Goal: Transaction & Acquisition: Purchase product/service

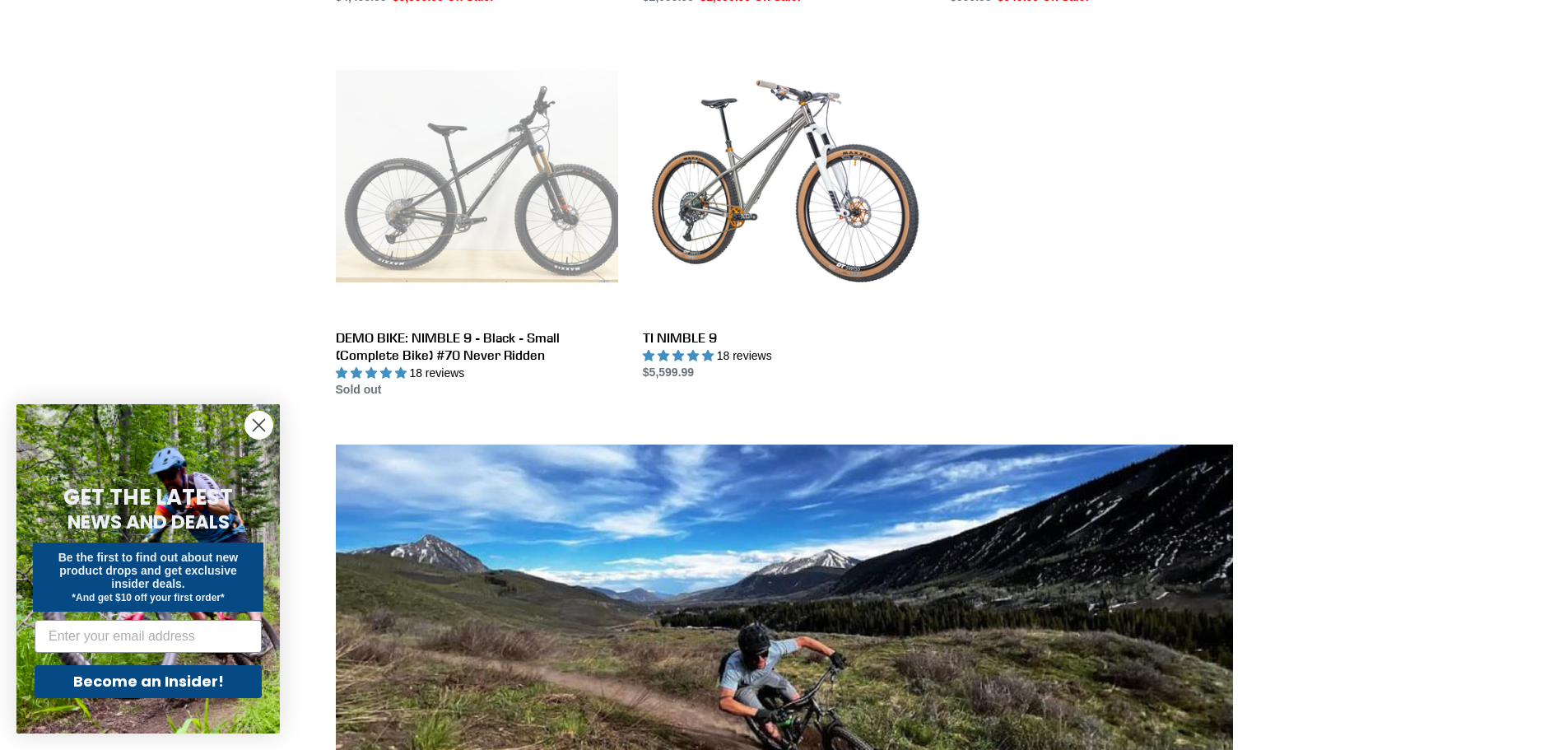
scroll to position [823, 0]
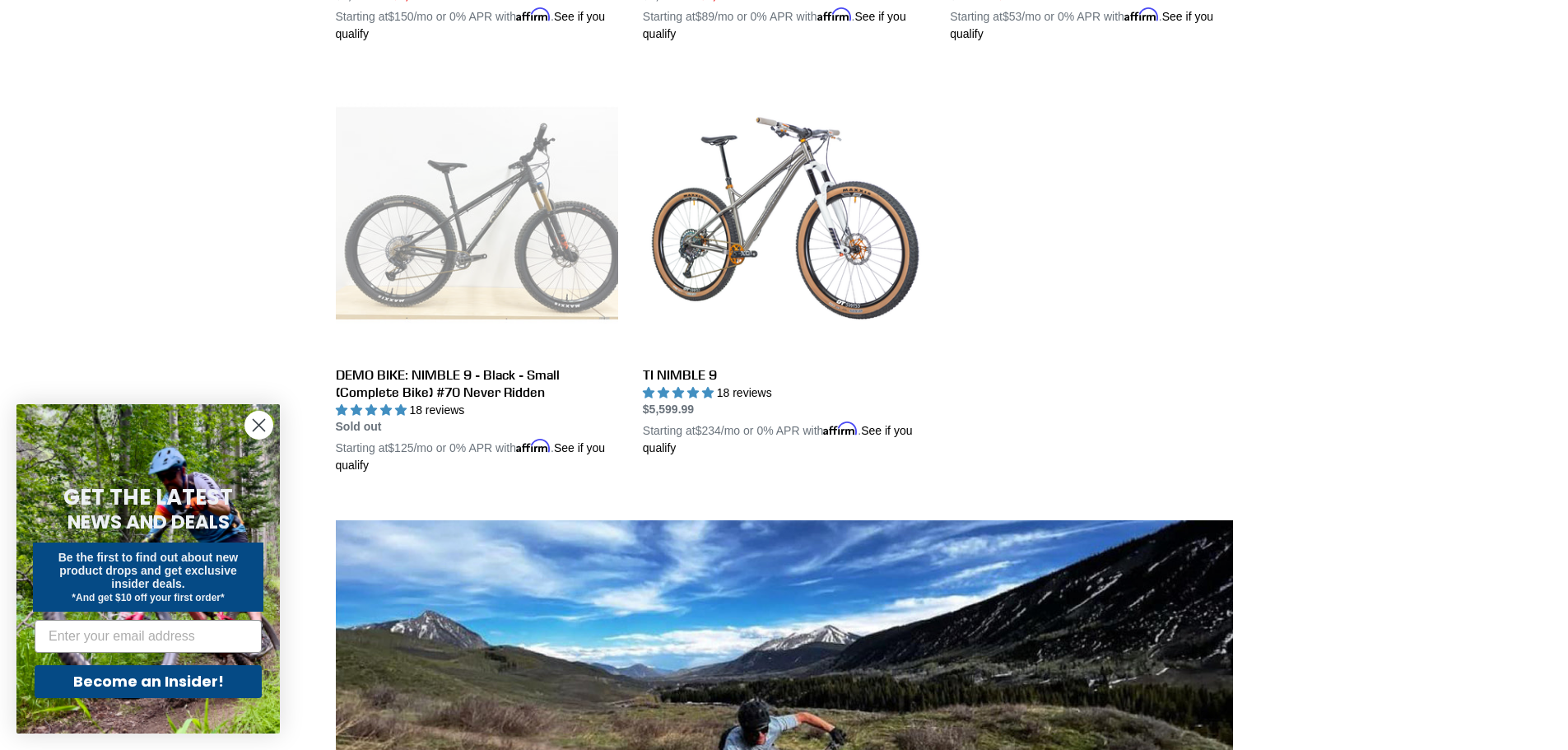
click at [253, 423] on circle "Close dialog" at bounding box center [259, 426] width 27 height 27
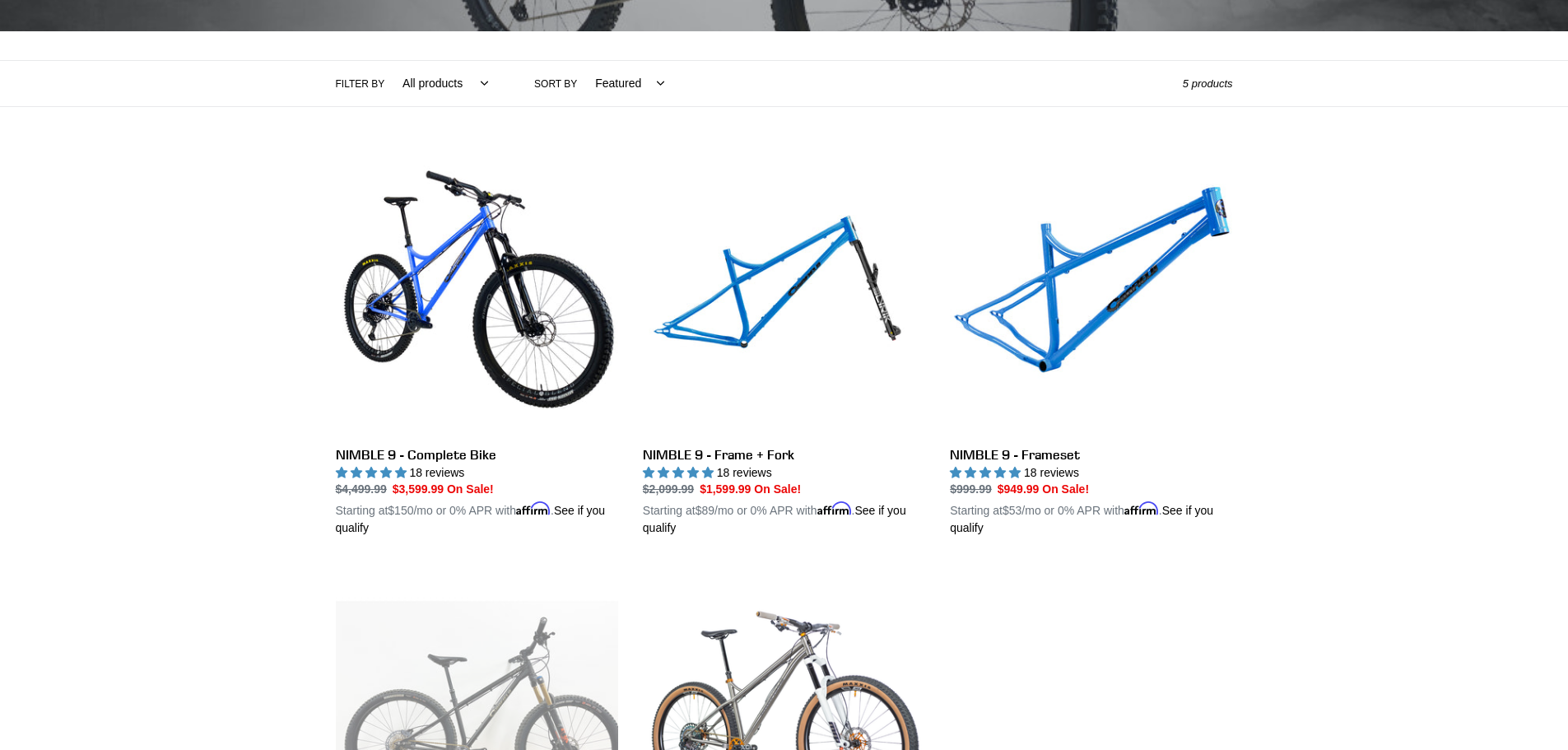
scroll to position [247, 0]
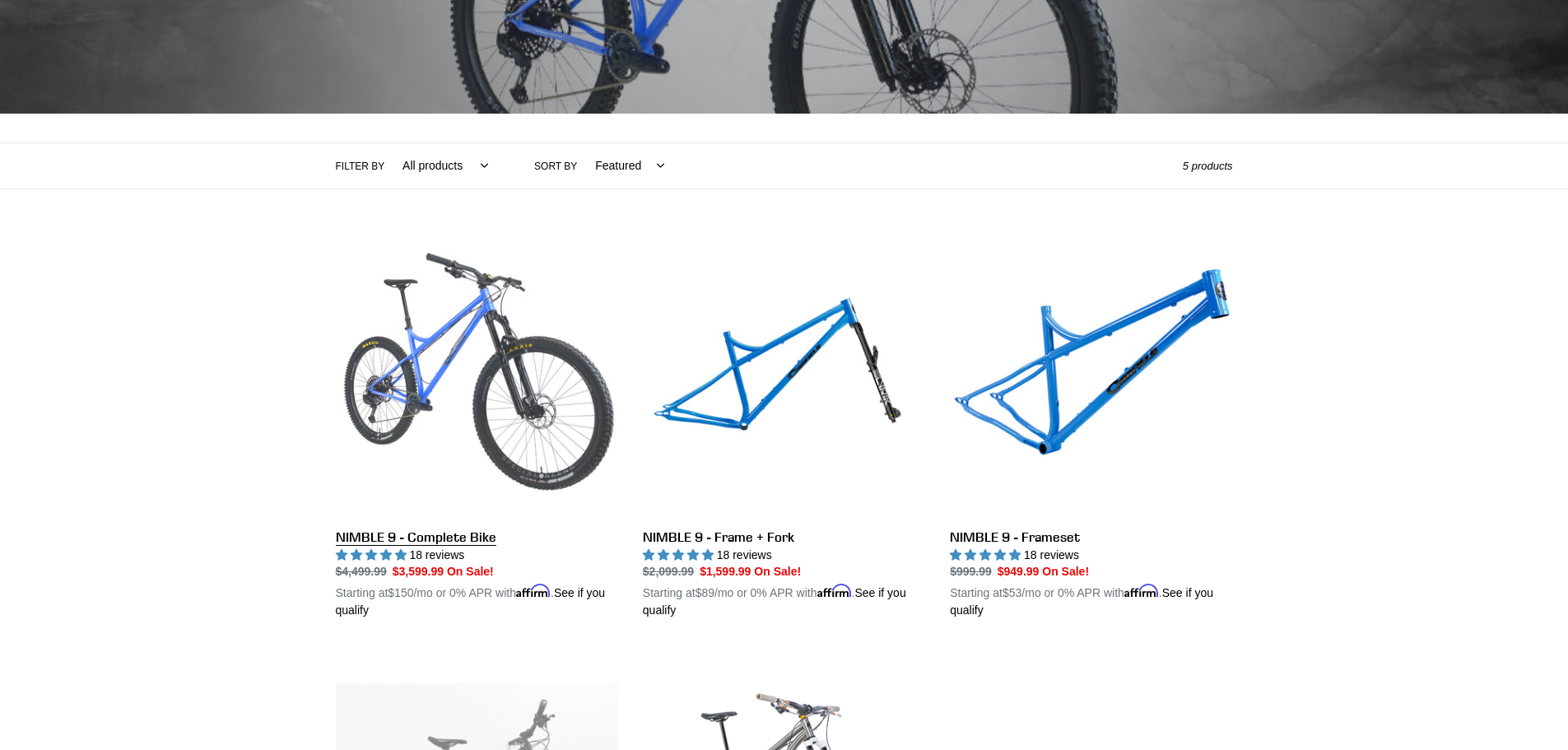
click at [489, 375] on link "NIMBLE 9 - Complete Bike" at bounding box center [477, 427] width 283 height 385
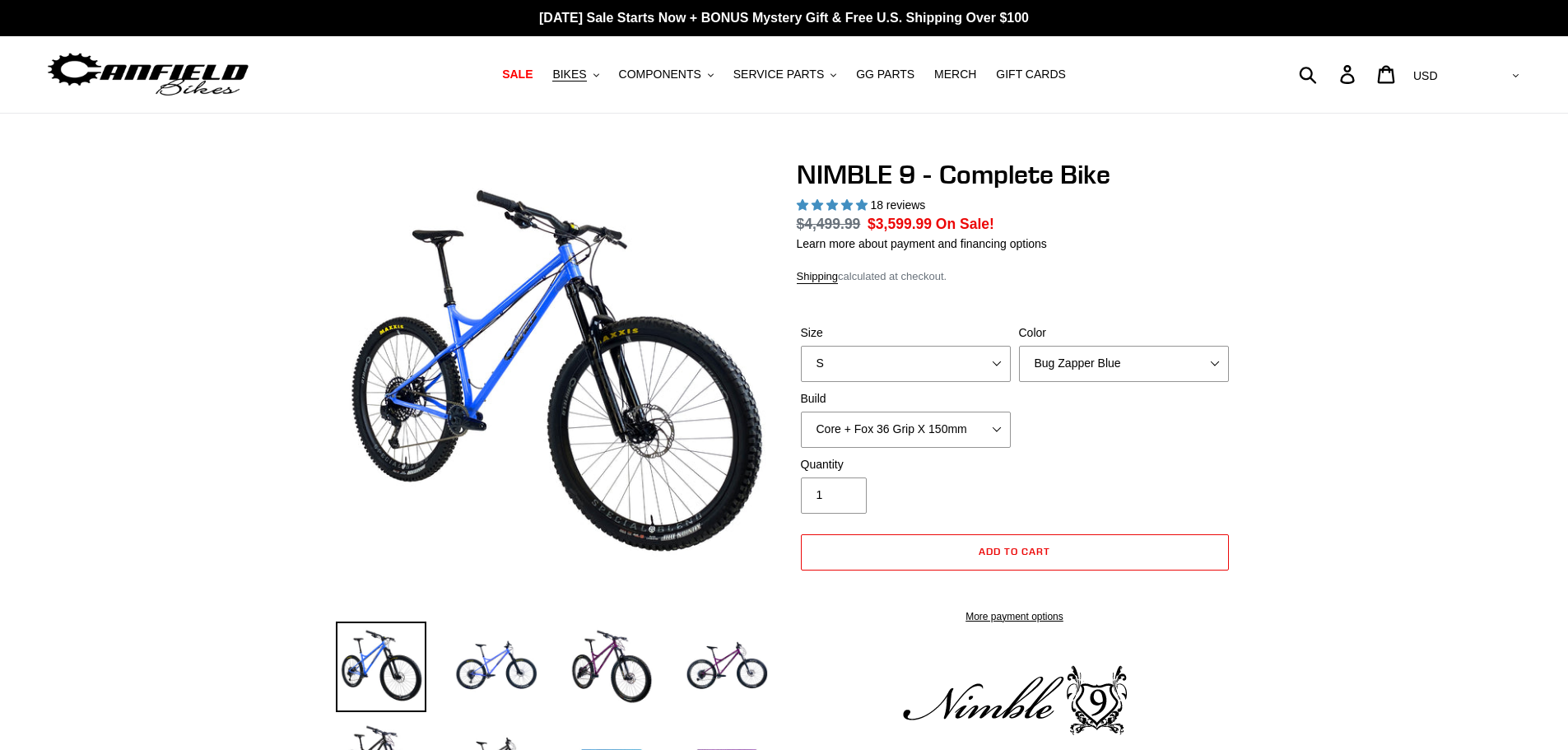
select select "highest-rating"
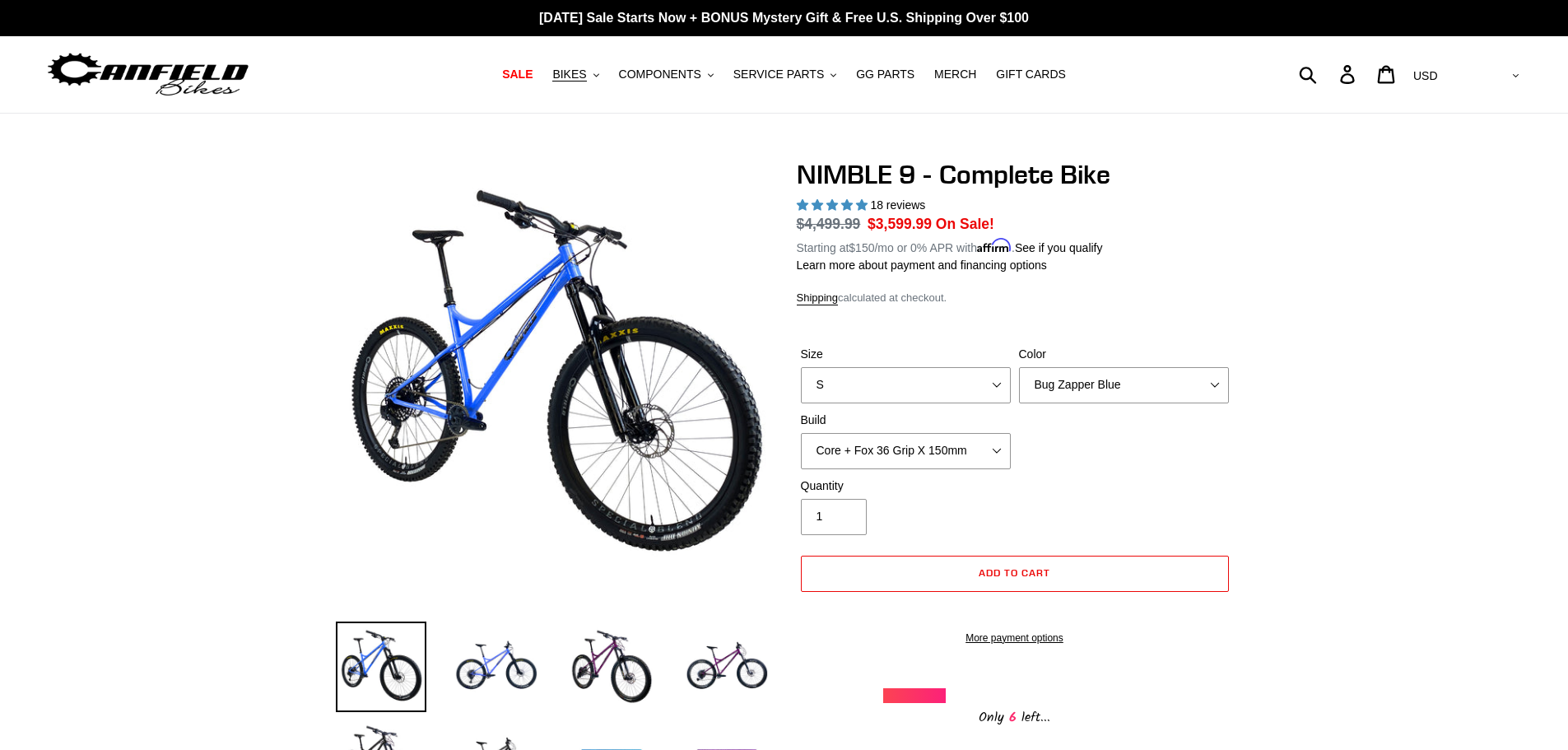
click at [1184, 277] on div "NIMBLE 9 - Complete Bike 18 reviews Regular price $4,499.99 Sale price $3,599.9…" at bounding box center [1015, 444] width 436 height 569
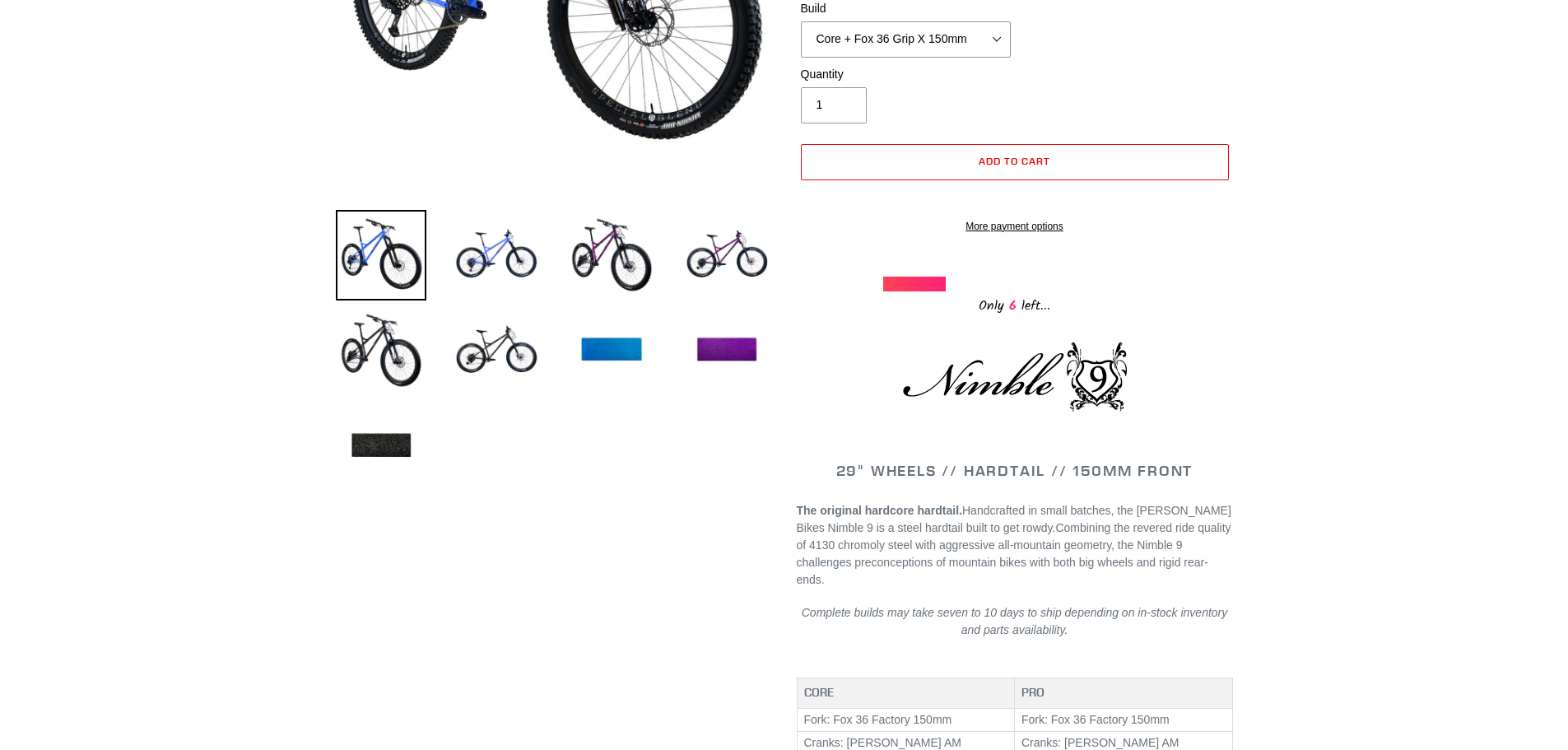
scroll to position [82, 0]
